Goal: Task Accomplishment & Management: Manage account settings

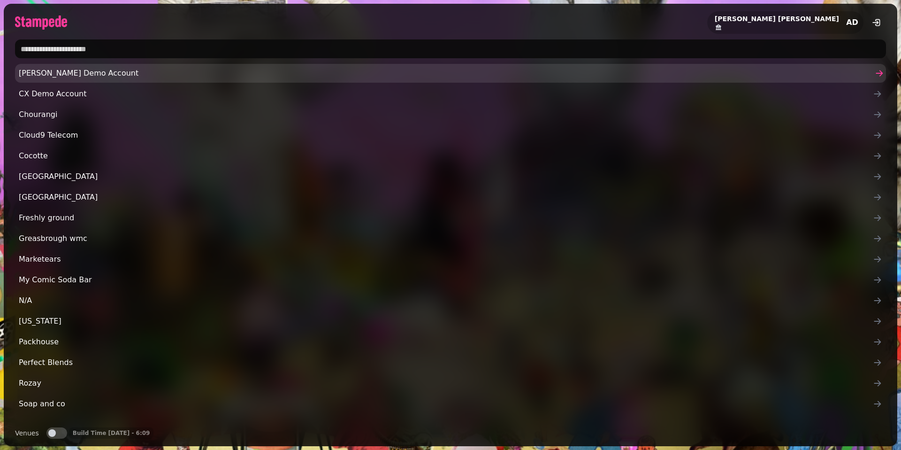
click at [82, 78] on span "[PERSON_NAME] Demo Account" at bounding box center [446, 73] width 854 height 11
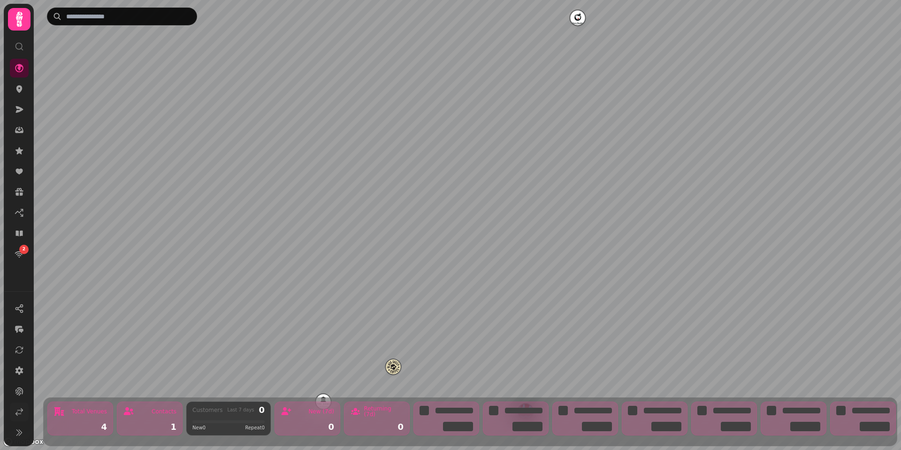
click at [21, 414] on icon at bounding box center [19, 411] width 9 height 9
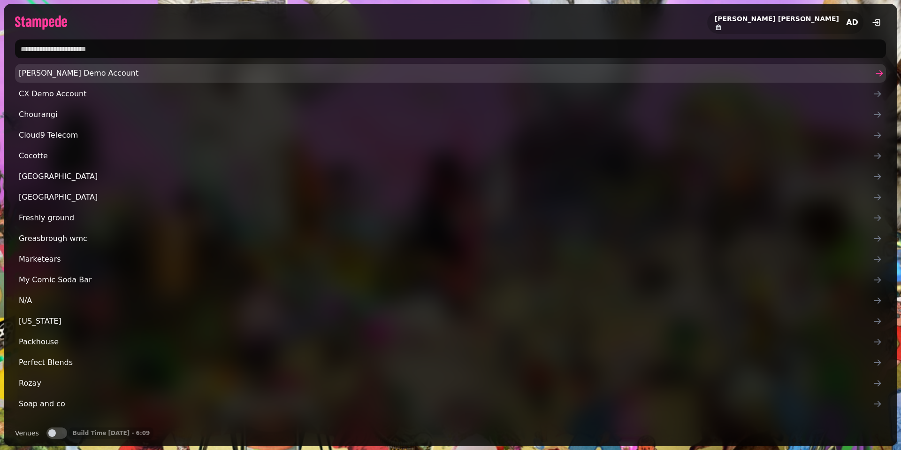
click at [75, 73] on span "[PERSON_NAME] Demo Account" at bounding box center [446, 73] width 854 height 11
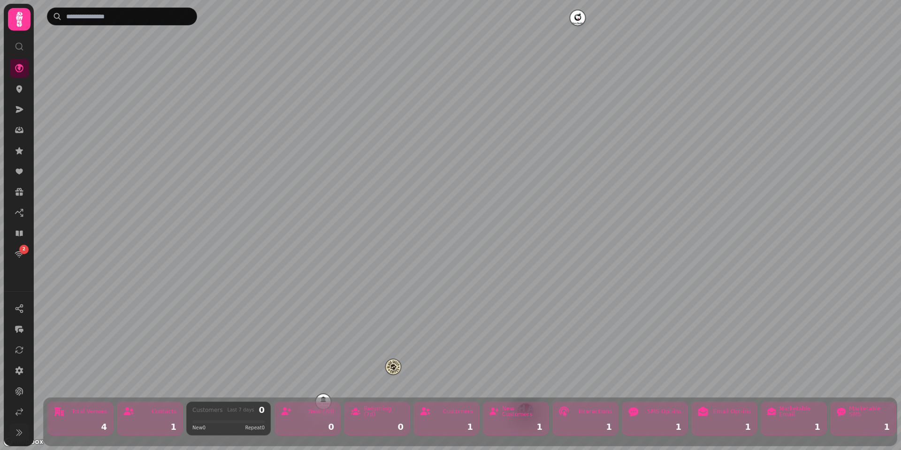
click at [21, 435] on icon at bounding box center [19, 432] width 9 height 9
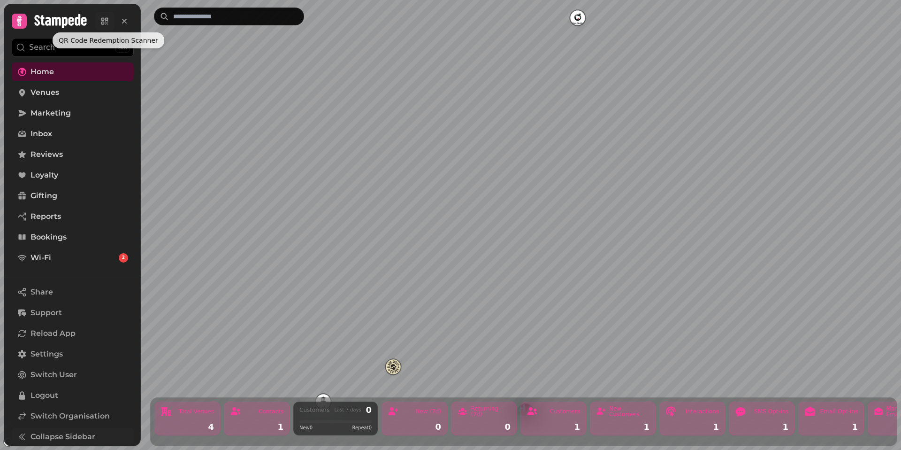
click at [103, 23] on icon at bounding box center [104, 20] width 9 height 9
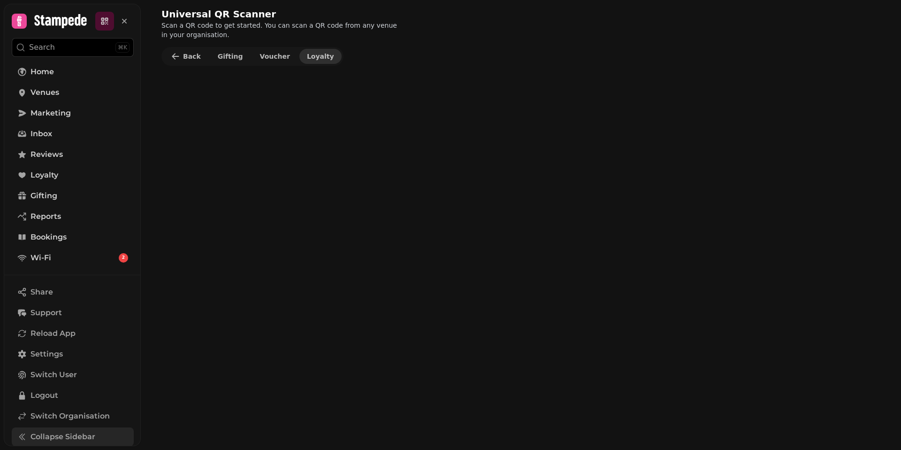
click at [314, 62] on button "Loyalty" at bounding box center [320, 56] width 42 height 15
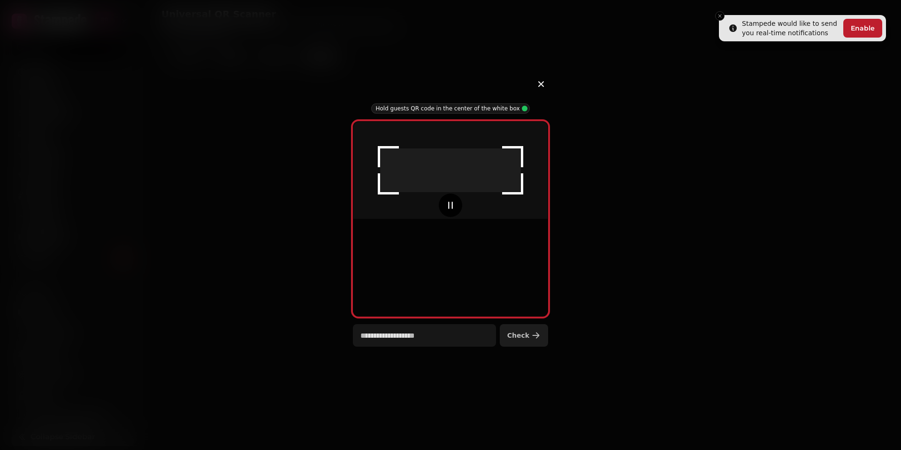
click at [537, 341] on button "Check" at bounding box center [524, 335] width 48 height 23
click at [720, 15] on div at bounding box center [450, 225] width 901 height 450
click at [546, 84] on icon "button" at bounding box center [541, 83] width 11 height 11
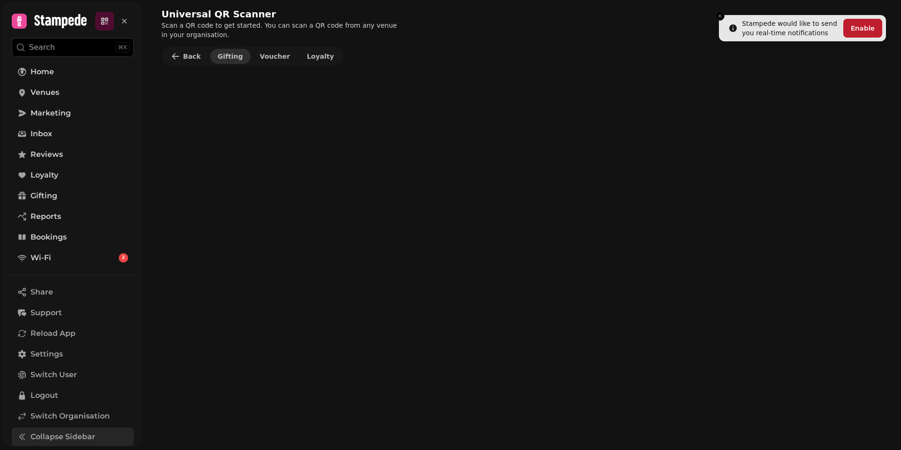
click at [234, 56] on span "Gifting" at bounding box center [230, 56] width 25 height 7
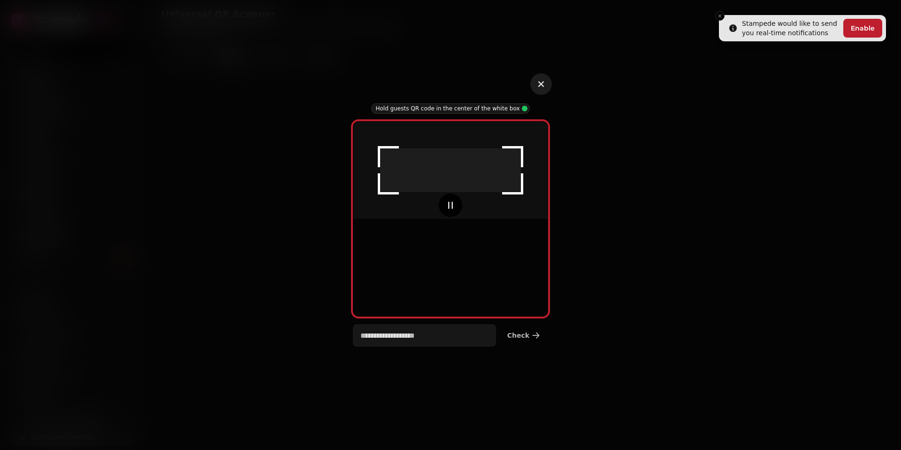
click at [543, 83] on icon "button" at bounding box center [541, 84] width 6 height 6
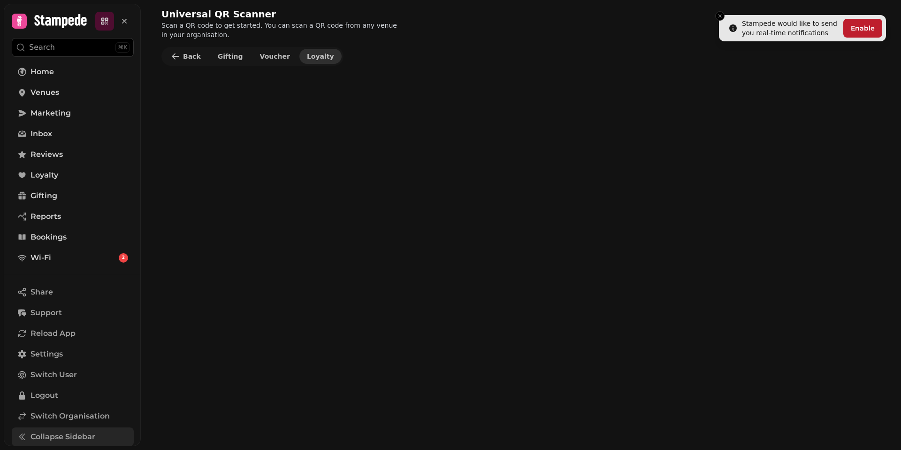
click at [307, 54] on span "Loyalty" at bounding box center [320, 56] width 27 height 7
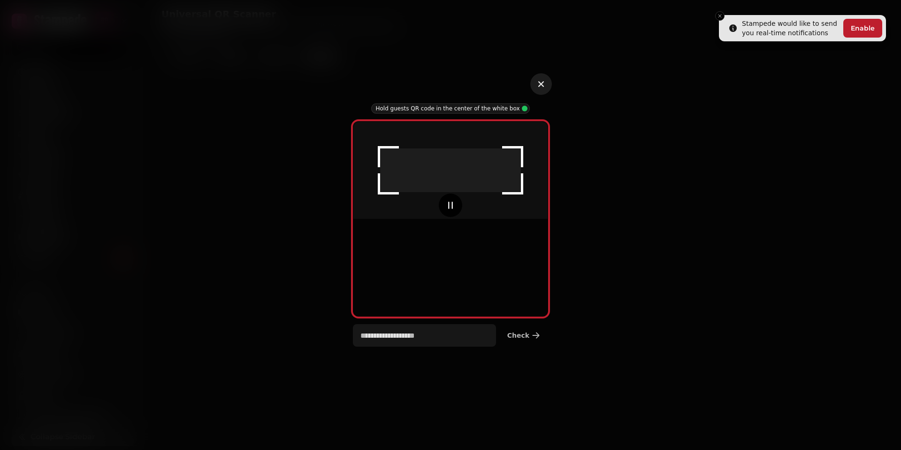
click at [539, 86] on icon "button" at bounding box center [541, 83] width 11 height 11
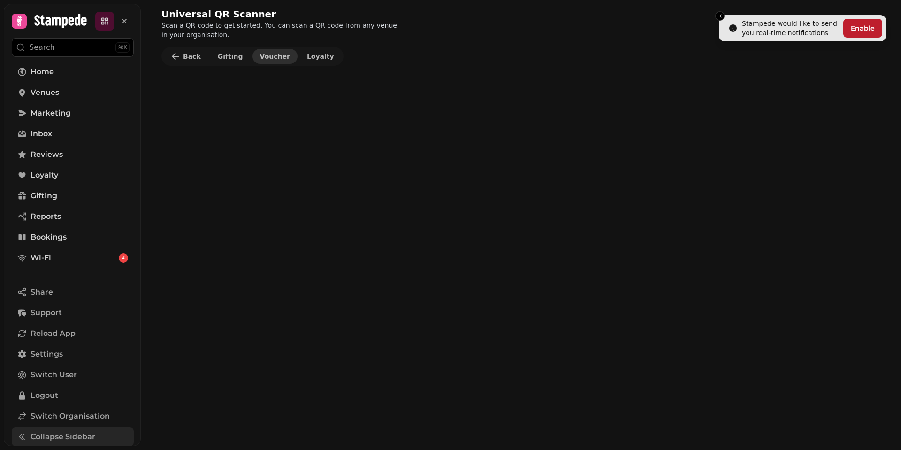
click at [271, 59] on span "Voucher" at bounding box center [275, 56] width 30 height 7
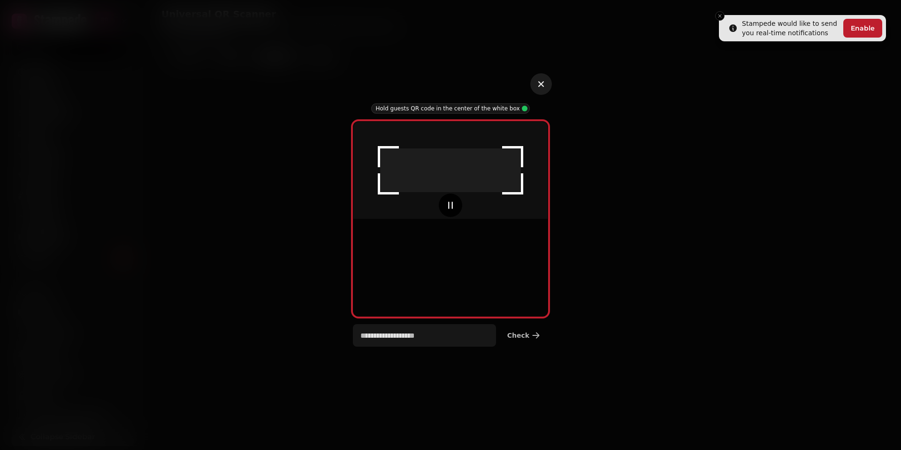
click at [545, 89] on icon "button" at bounding box center [541, 83] width 11 height 11
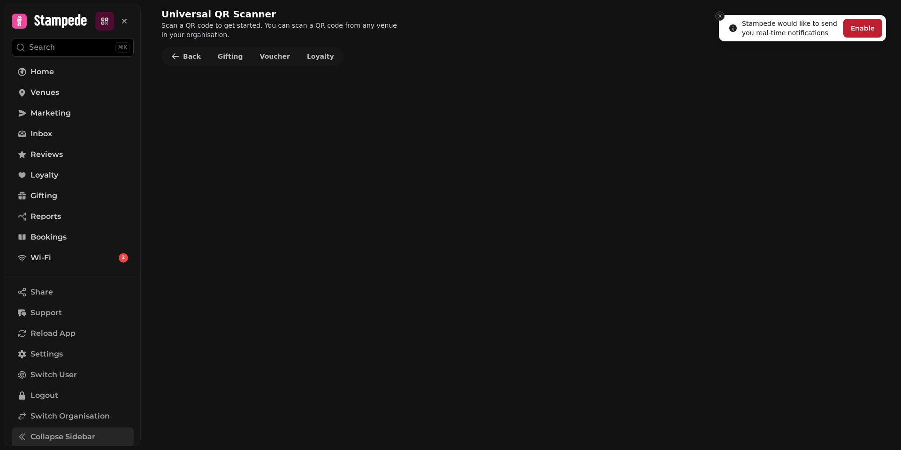
click at [722, 17] on icon "Close toast" at bounding box center [720, 16] width 6 height 6
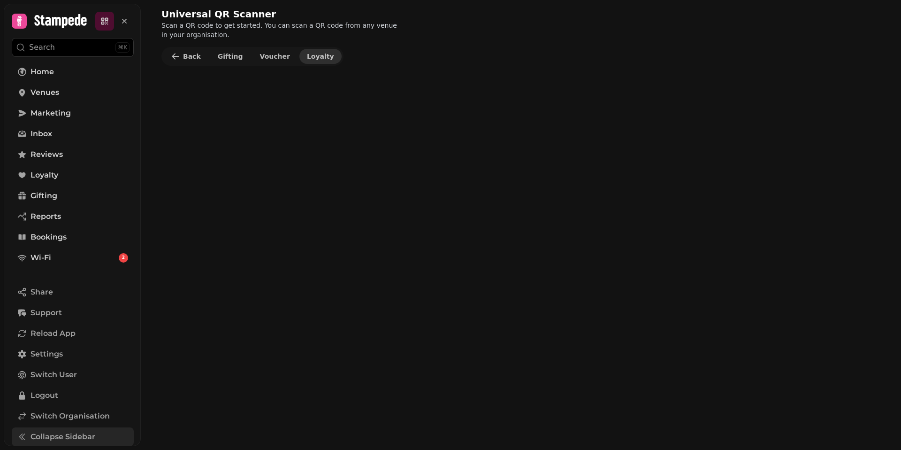
click at [319, 62] on button "Loyalty" at bounding box center [320, 56] width 42 height 15
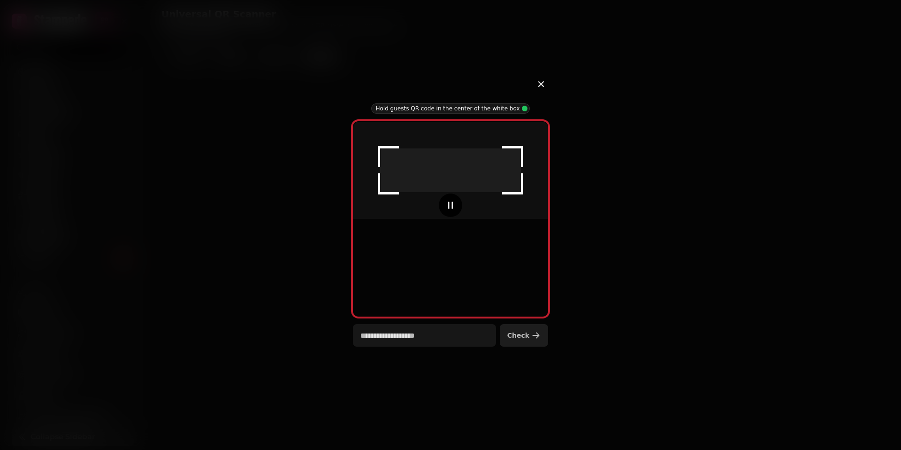
click at [521, 337] on span "Check" at bounding box center [518, 335] width 22 height 7
click at [457, 334] on input "text" at bounding box center [424, 335] width 143 height 23
click at [455, 214] on button "button" at bounding box center [450, 205] width 19 height 19
click at [471, 107] on p "Hold guests QR code in the center of the white box" at bounding box center [447, 109] width 144 height 8
click at [529, 337] on button "Check" at bounding box center [524, 335] width 48 height 23
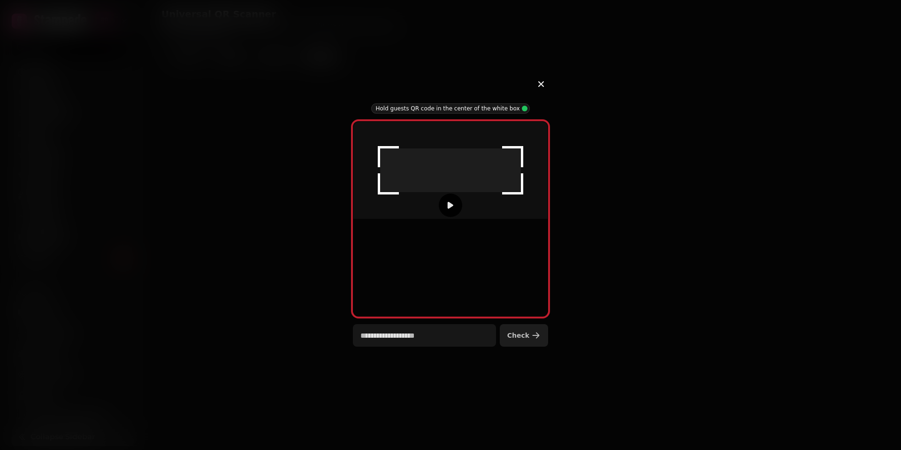
click at [521, 337] on span "Check" at bounding box center [518, 335] width 22 height 7
type input "**********"
click at [516, 335] on span "Check" at bounding box center [518, 335] width 22 height 7
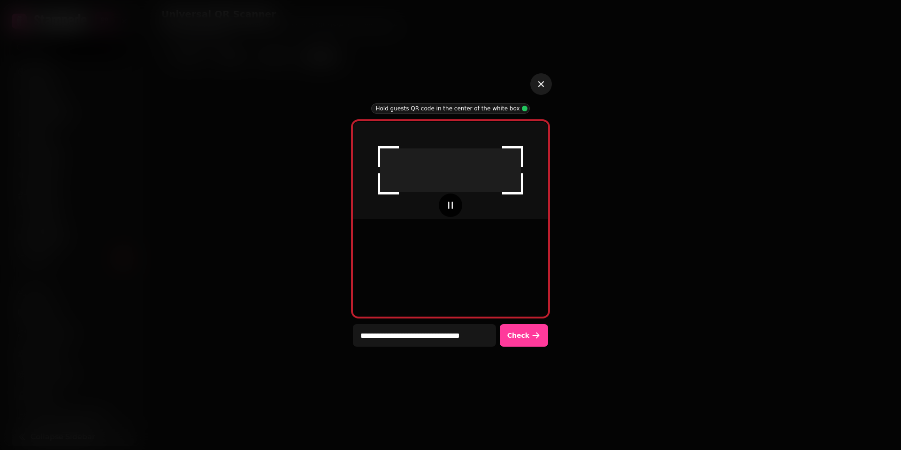
click at [536, 84] on icon "button" at bounding box center [541, 83] width 11 height 11
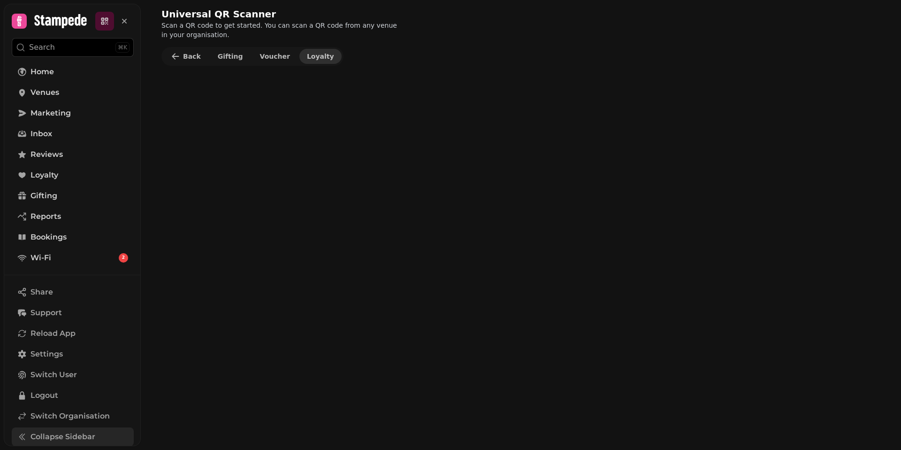
click at [311, 62] on button "Loyalty" at bounding box center [320, 56] width 42 height 15
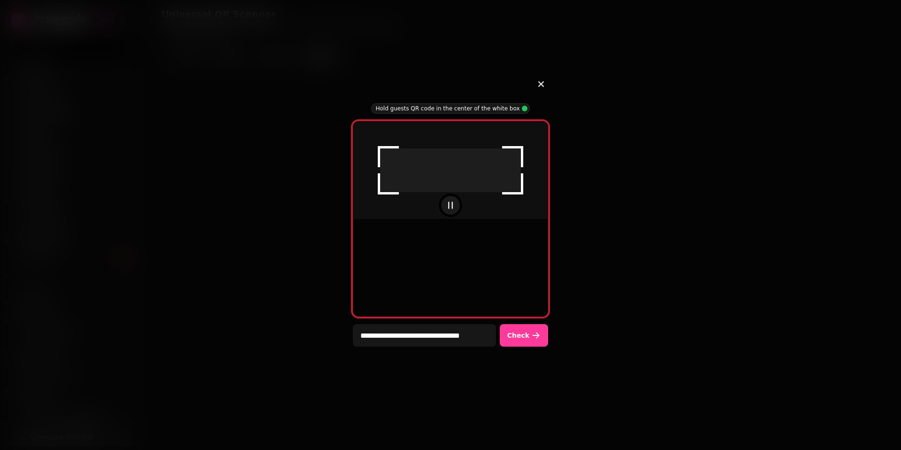
click at [444, 214] on button "button" at bounding box center [450, 205] width 19 height 19
click at [454, 214] on button "button" at bounding box center [450, 205] width 19 height 19
click at [537, 341] on button "Check" at bounding box center [524, 335] width 48 height 23
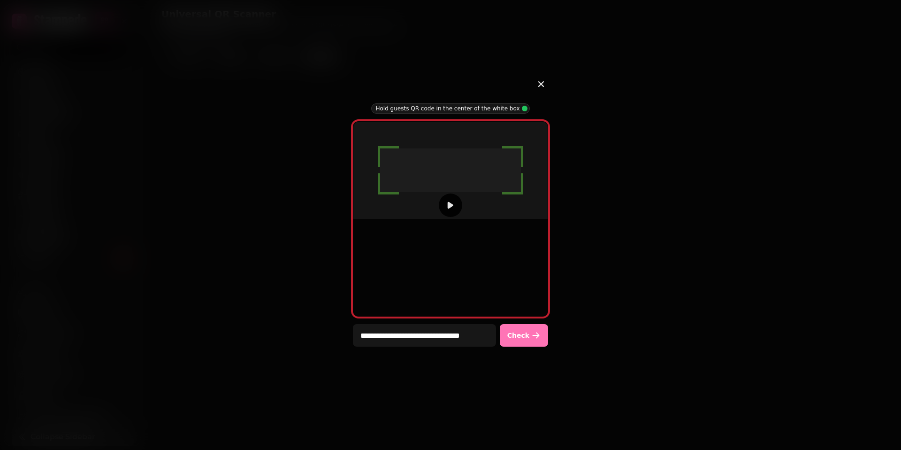
click at [537, 341] on button "Check" at bounding box center [524, 335] width 48 height 23
click at [538, 89] on icon "button" at bounding box center [541, 83] width 11 height 11
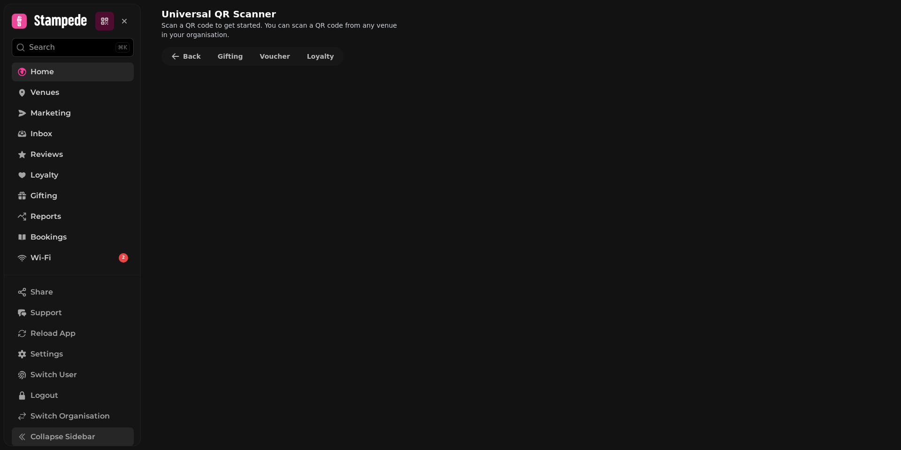
click at [64, 78] on link "Home" at bounding box center [73, 71] width 122 height 19
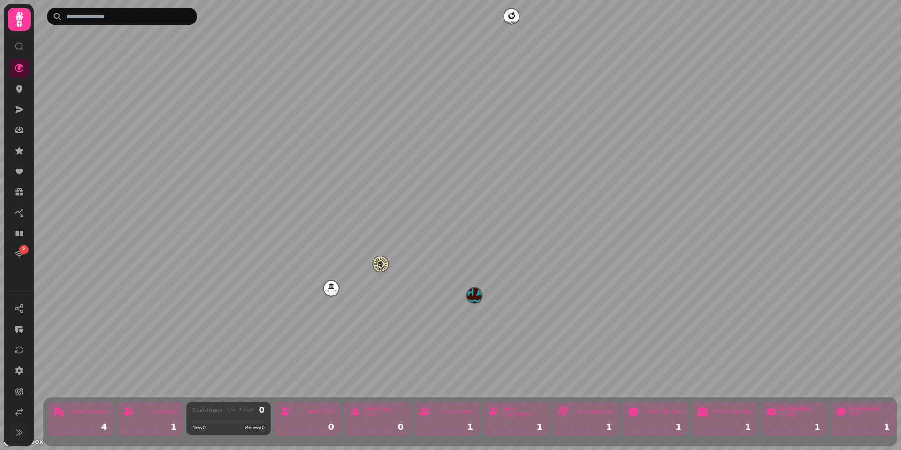
click at [326, 290] on img "The Dome" at bounding box center [331, 288] width 15 height 15
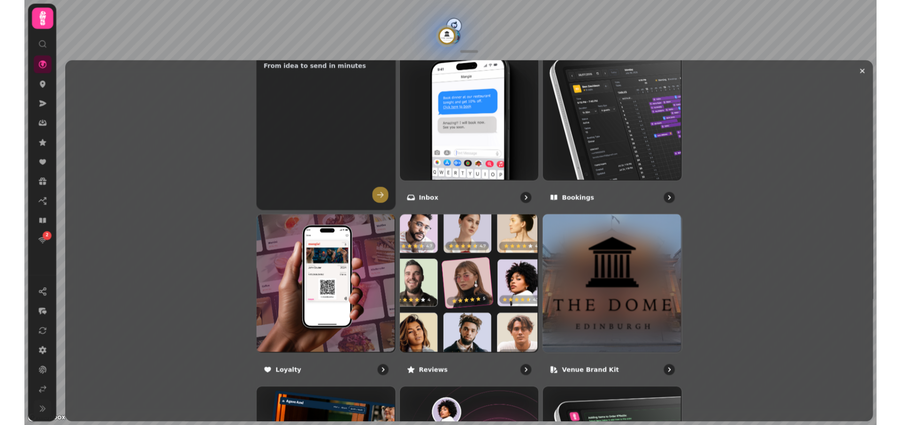
scroll to position [380, 0]
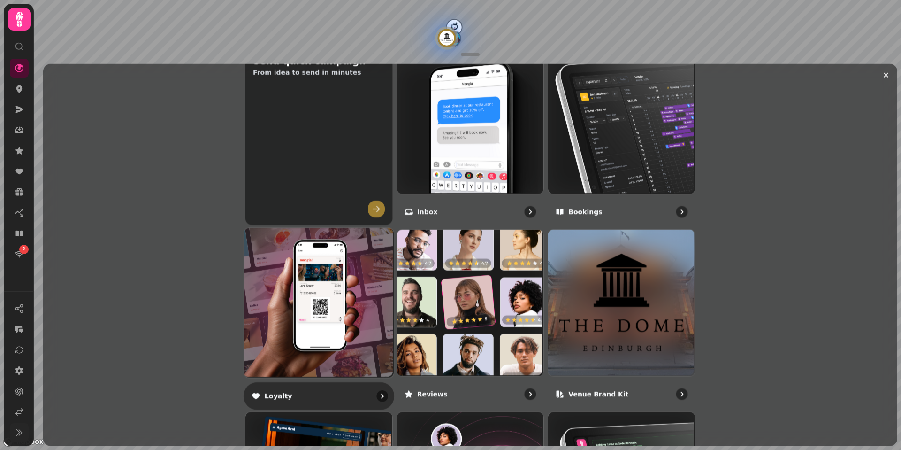
click at [322, 389] on div "Loyalty" at bounding box center [319, 396] width 151 height 28
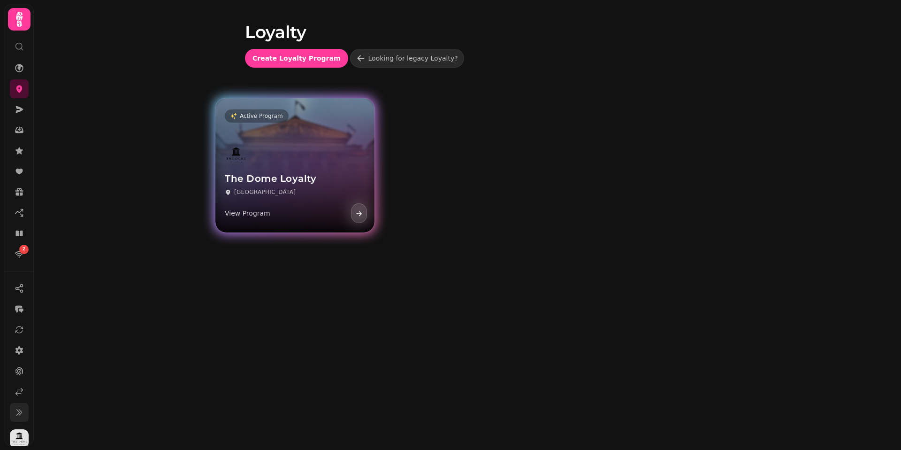
click at [329, 205] on div "View Program" at bounding box center [295, 212] width 140 height 22
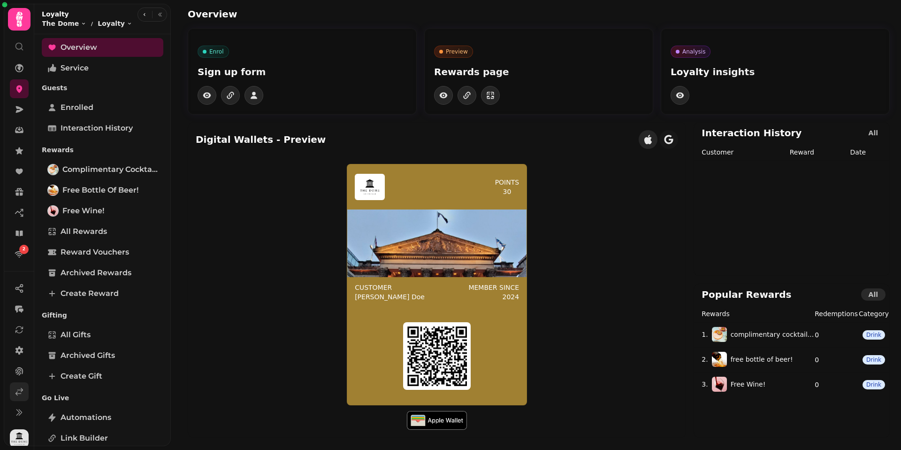
click at [17, 408] on icon at bounding box center [19, 411] width 9 height 9
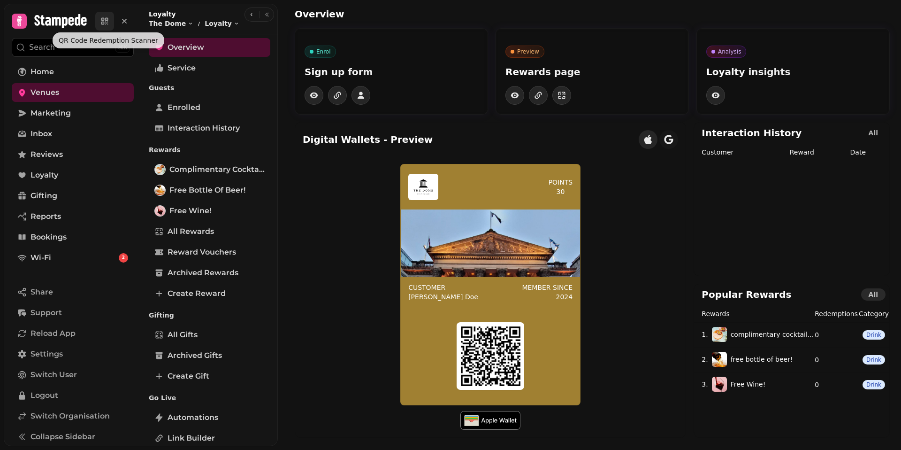
click at [103, 21] on icon at bounding box center [104, 20] width 9 height 9
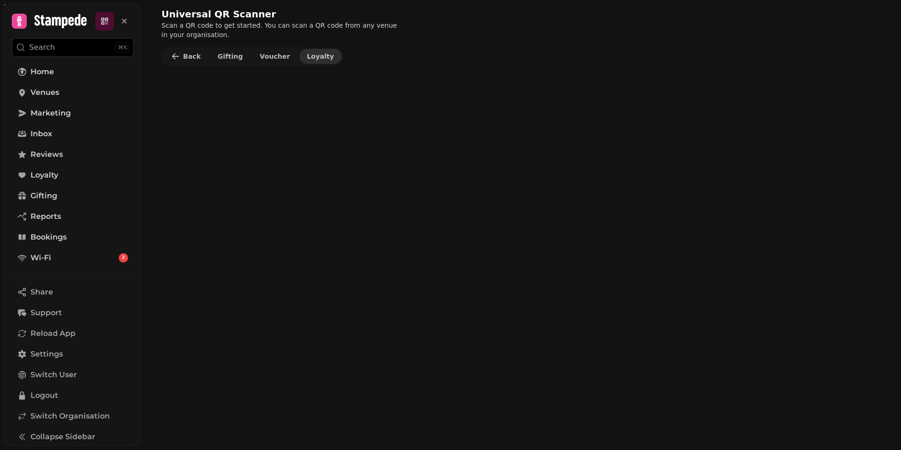
click at [318, 57] on span "Loyalty" at bounding box center [320, 56] width 27 height 7
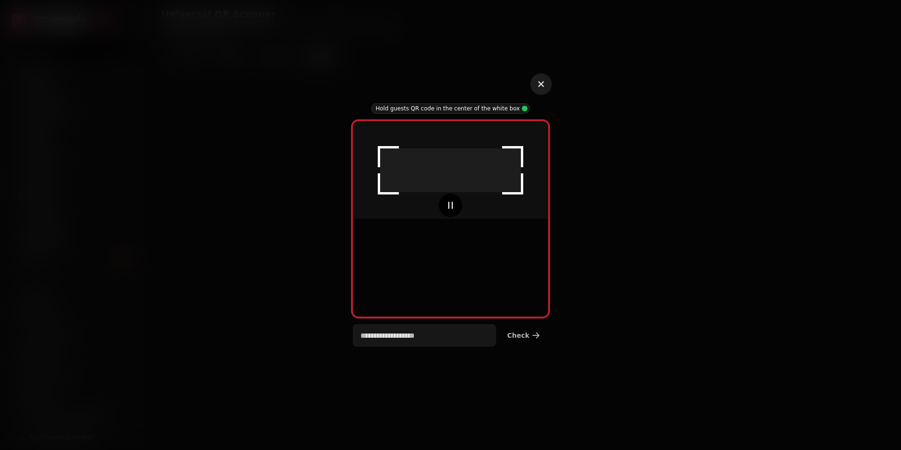
click at [544, 85] on icon "button" at bounding box center [541, 83] width 11 height 11
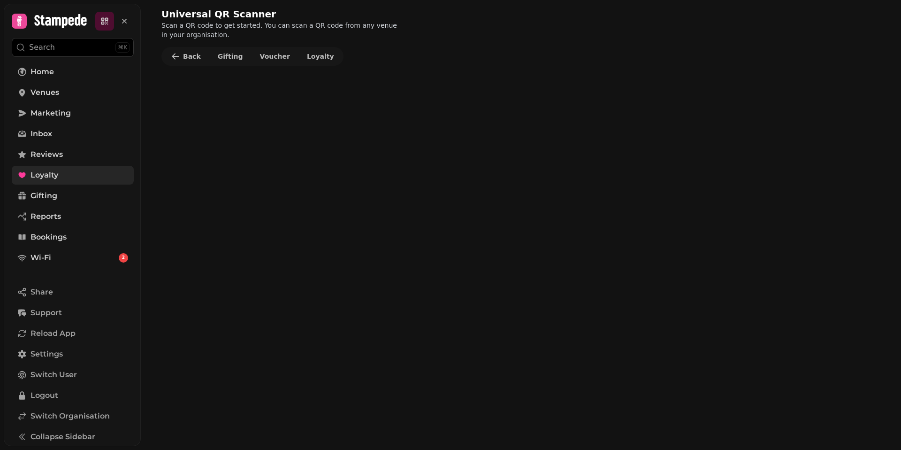
click at [52, 174] on span "Loyalty" at bounding box center [45, 174] width 28 height 11
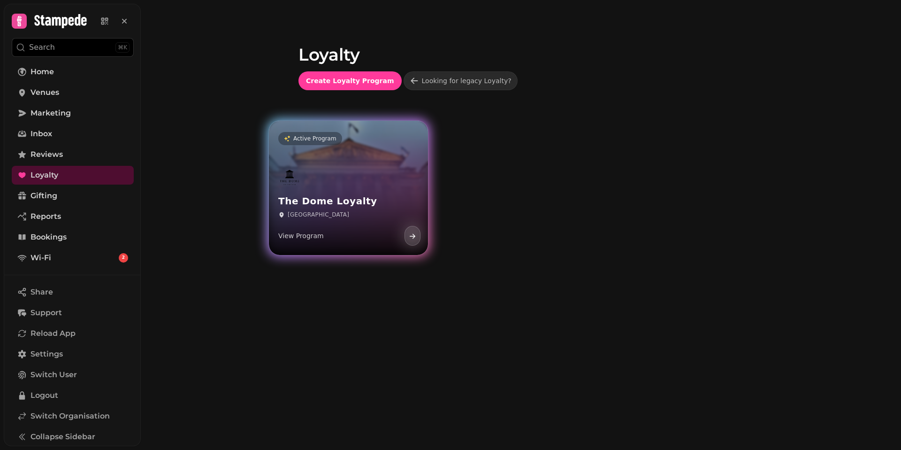
click at [320, 202] on h3 "The Dome Loyalty" at bounding box center [348, 201] width 140 height 12
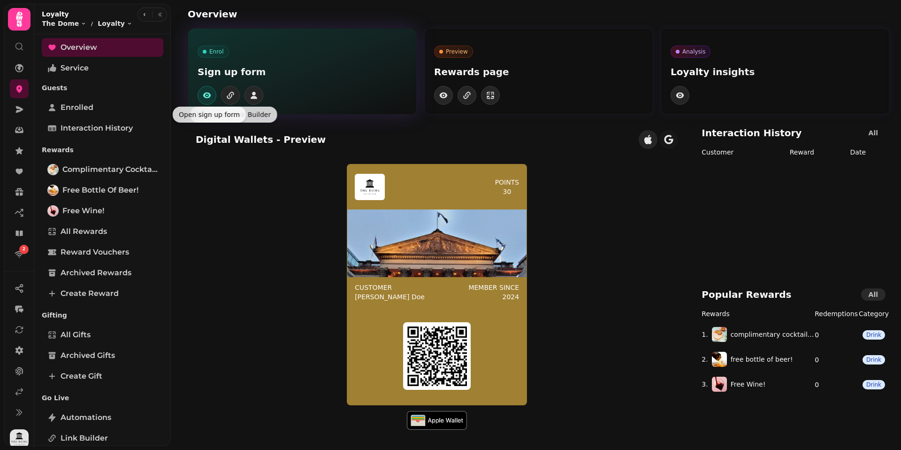
click at [214, 95] on button "button" at bounding box center [207, 95] width 19 height 19
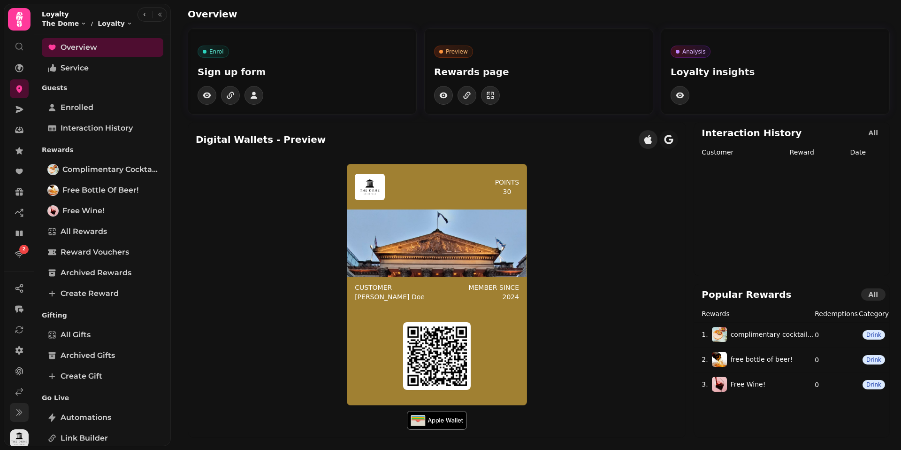
click at [19, 411] on icon at bounding box center [19, 411] width 9 height 9
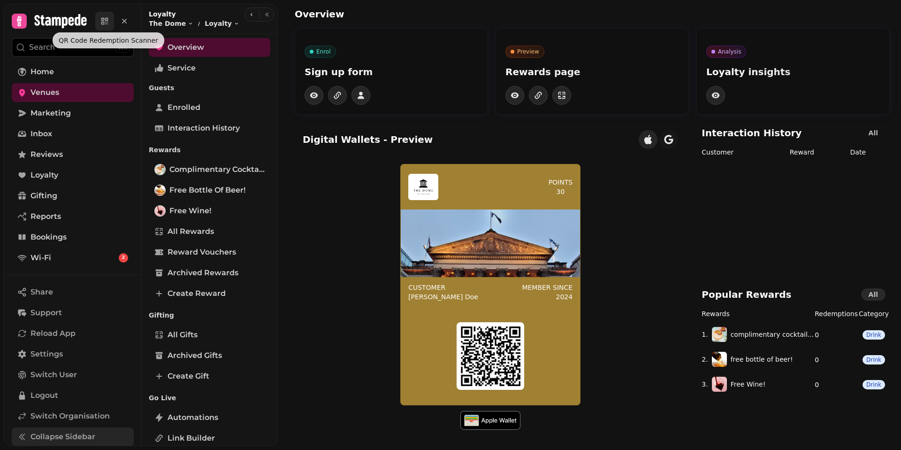
click at [104, 25] on icon at bounding box center [104, 20] width 9 height 9
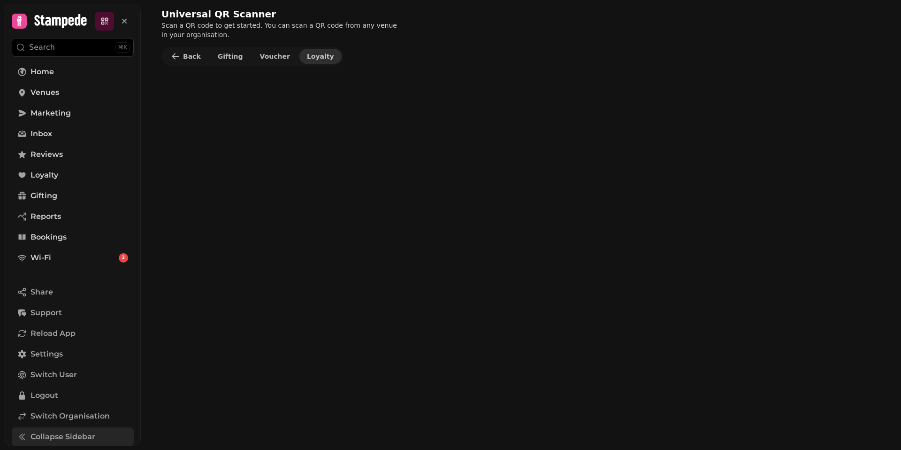
click at [307, 59] on span "Loyalty" at bounding box center [320, 56] width 27 height 7
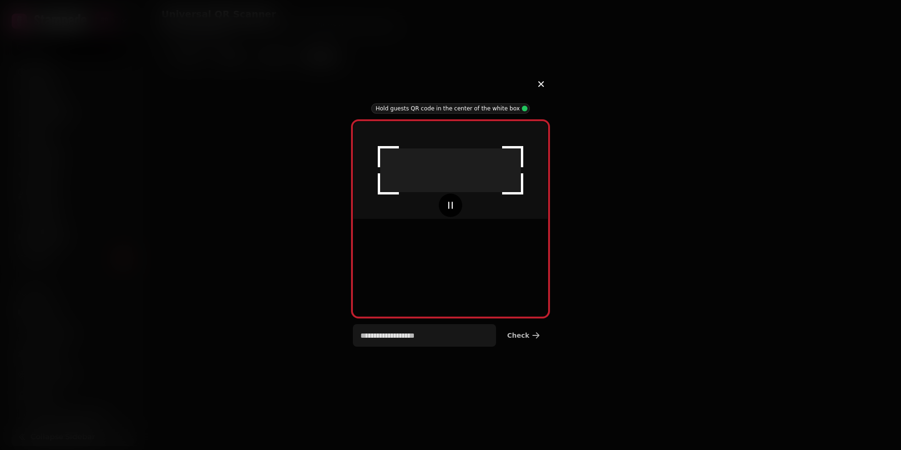
type input "**********"
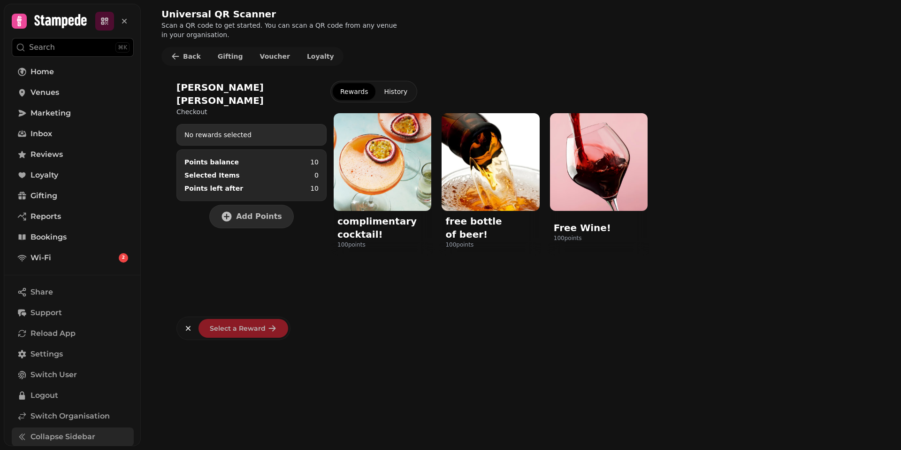
click at [246, 213] on span "Add Points" at bounding box center [259, 217] width 46 height 8
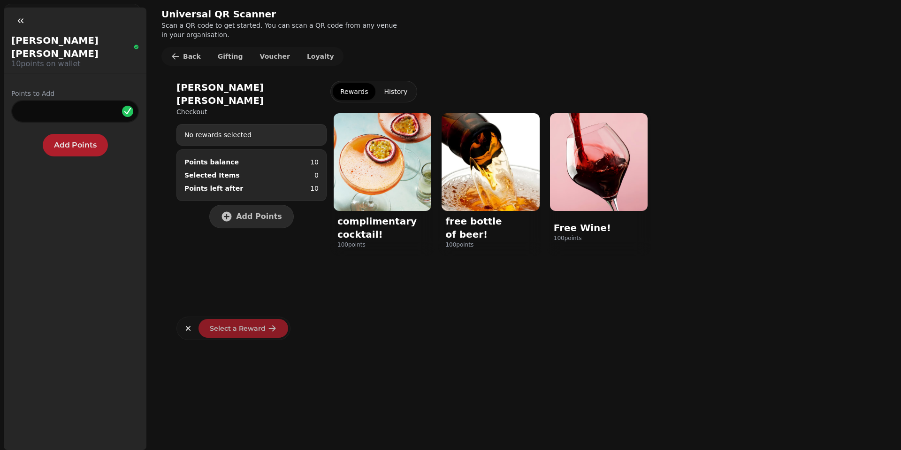
click at [59, 139] on button "Add Points" at bounding box center [75, 145] width 65 height 23
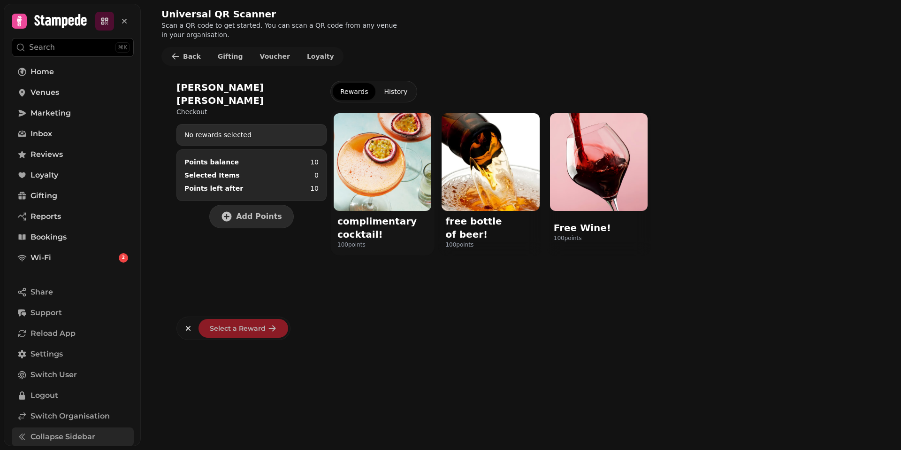
click at [395, 184] on img at bounding box center [382, 162] width 103 height 103
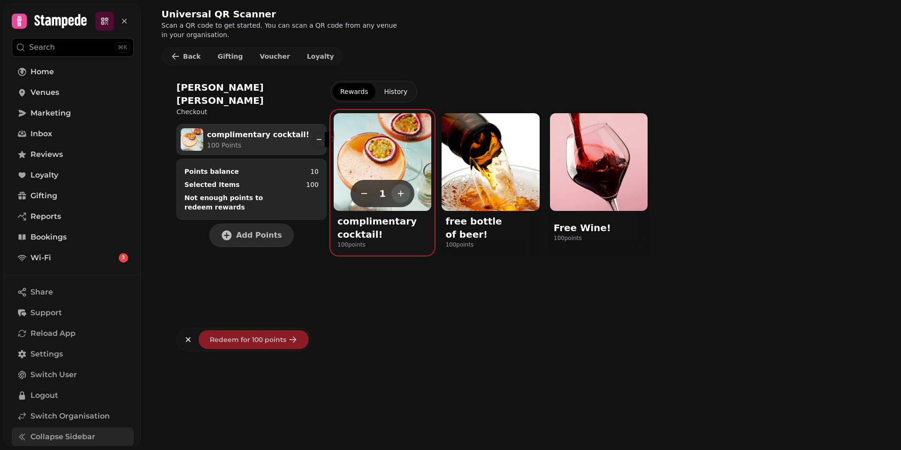
click at [396, 190] on icon "button" at bounding box center [400, 193] width 9 height 9
click at [369, 193] on icon "button" at bounding box center [364, 193] width 9 height 9
click at [360, 192] on icon "button" at bounding box center [364, 193] width 9 height 9
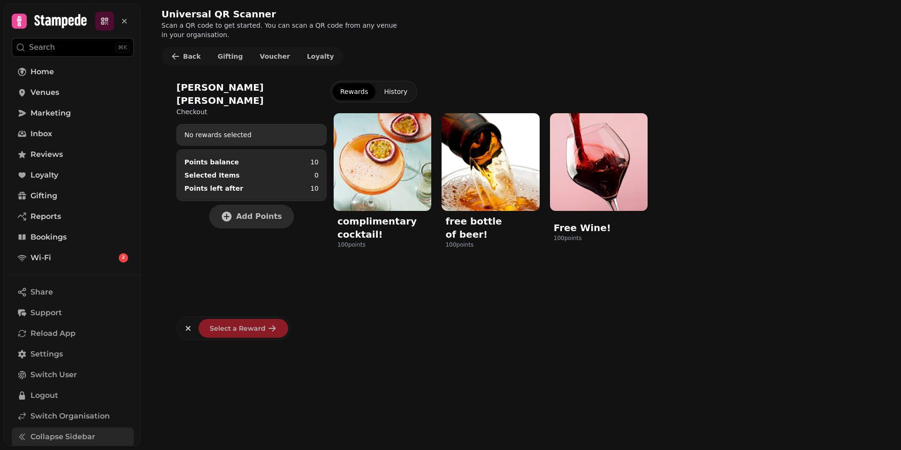
click at [355, 305] on div "Rewards History complimentary cocktail! 100 points free bottle of beer! 100 poi…" at bounding box center [598, 210] width 537 height 259
click at [52, 176] on span "Loyalty" at bounding box center [45, 174] width 28 height 11
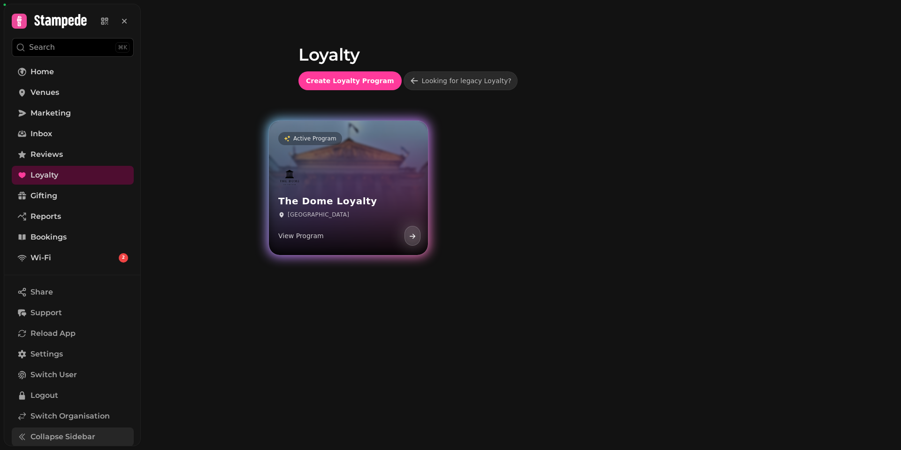
click at [382, 167] on div "The Dome Loyalty Edinburgh View Program" at bounding box center [348, 206] width 159 height 97
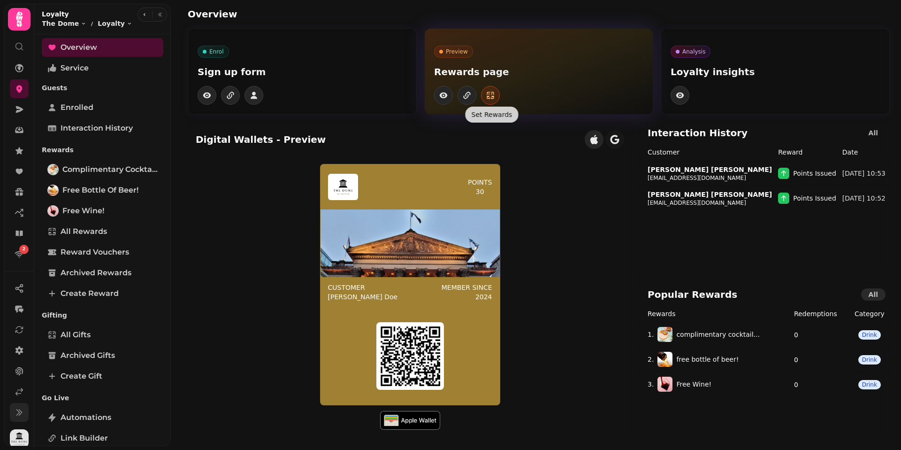
click at [488, 101] on button "button" at bounding box center [490, 95] width 19 height 19
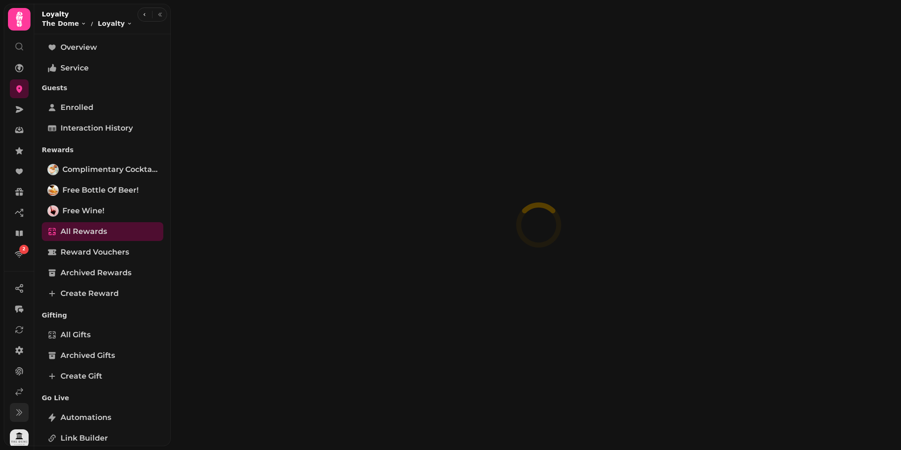
select select "**"
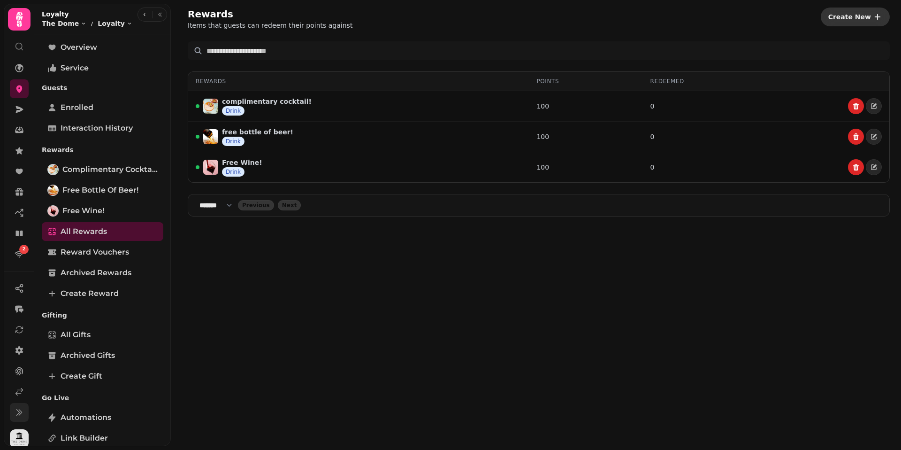
click at [861, 19] on span "Create New" at bounding box center [849, 17] width 43 height 7
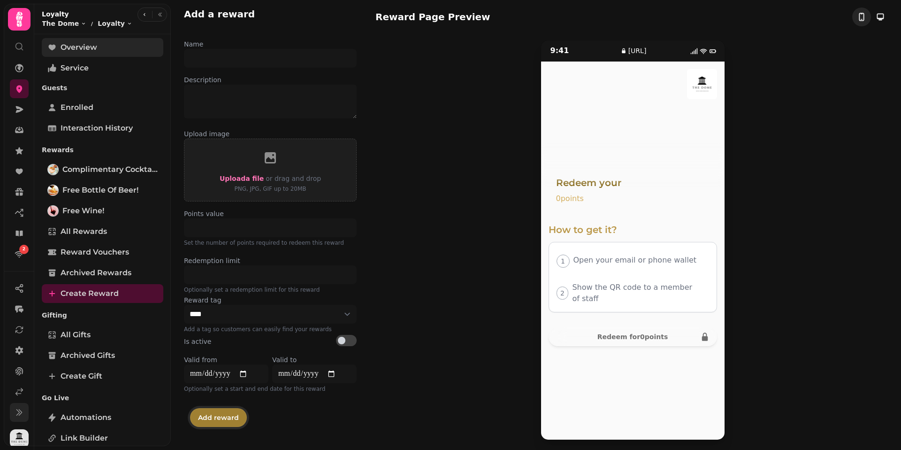
click at [97, 49] on span "Overview" at bounding box center [79, 47] width 37 height 11
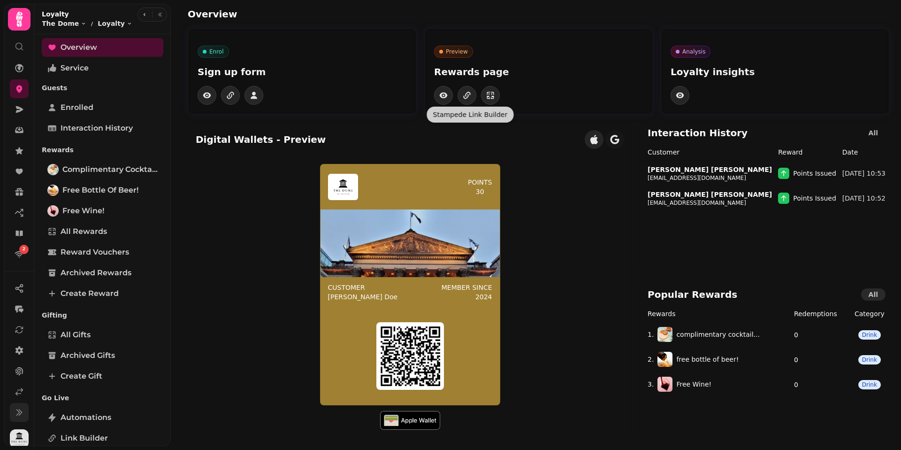
click at [456, 113] on body "2 Overview Enrol Sign up form Preview Rewards page Analysis Loyalty insights Di…" at bounding box center [450, 225] width 901 height 450
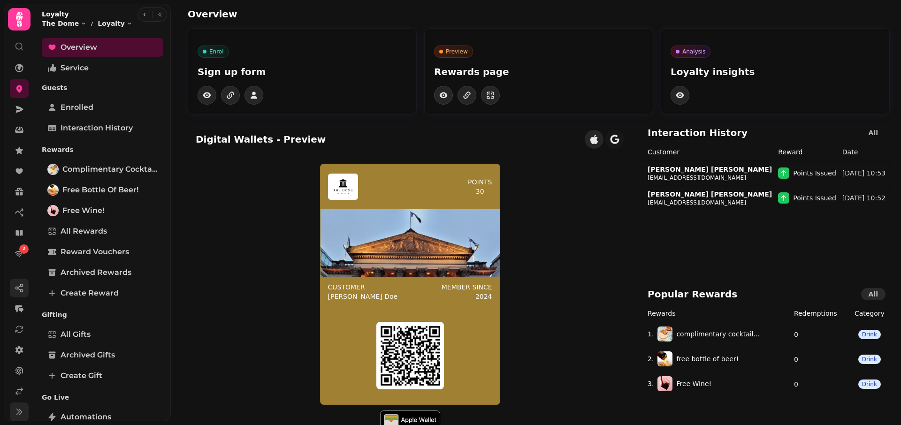
click at [24, 291] on button "button" at bounding box center [19, 288] width 19 height 19
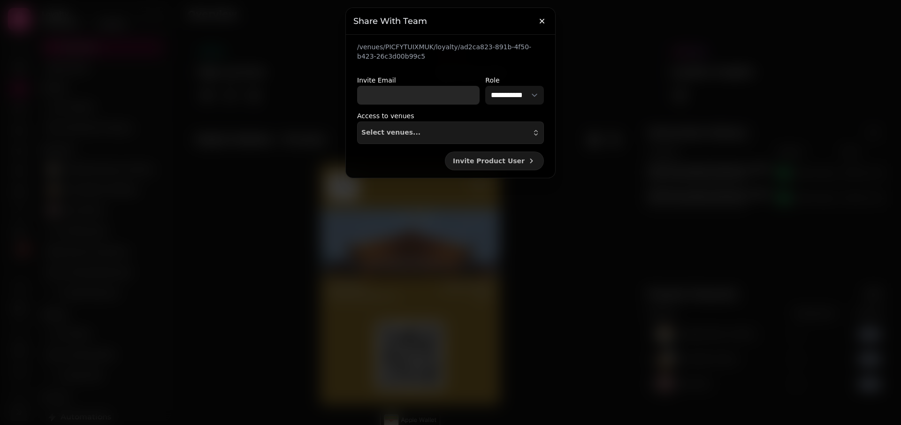
click at [442, 95] on input "Invite Email" at bounding box center [418, 95] width 123 height 19
click at [498, 95] on select "**********" at bounding box center [514, 95] width 59 height 19
select select "**********"
click at [485, 86] on select "**********" at bounding box center [514, 95] width 59 height 19
click at [538, 18] on icon "button" at bounding box center [541, 20] width 9 height 9
